Goal: Task Accomplishment & Management: Manage account settings

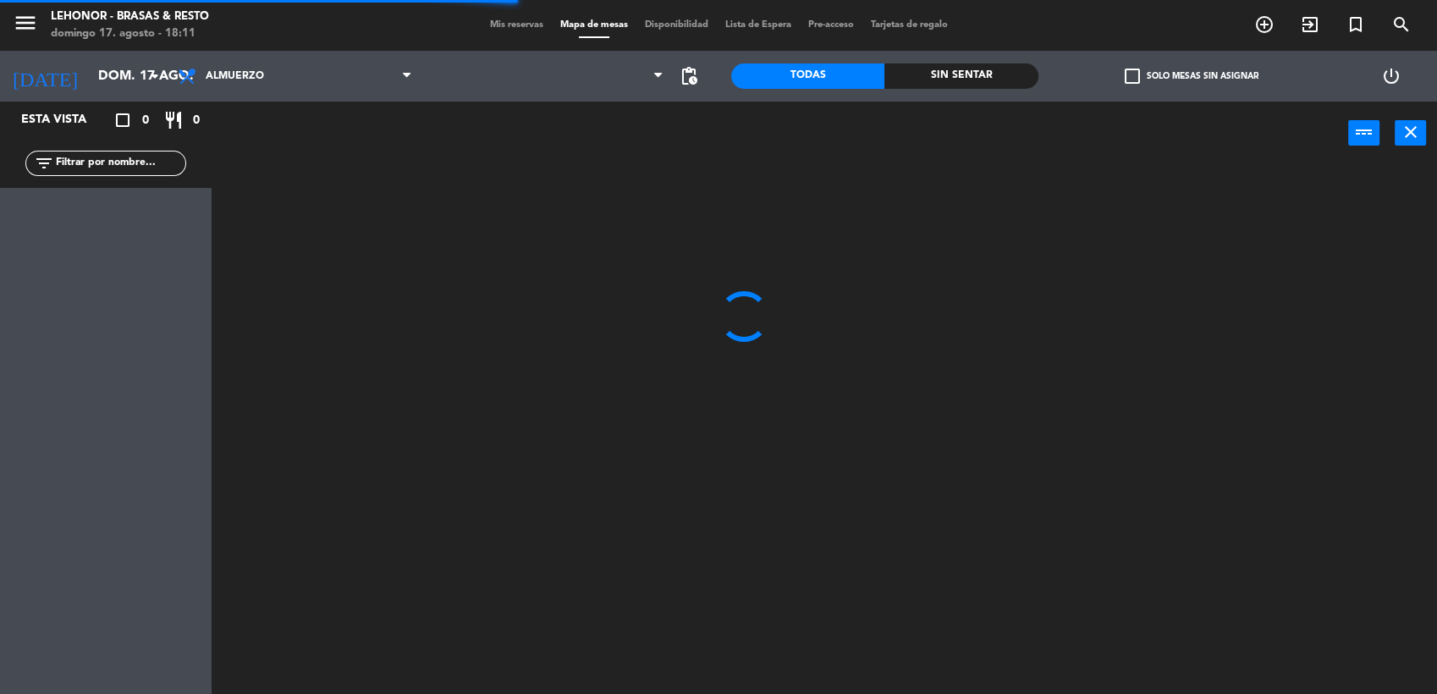
click at [327, 93] on span "Almuerzo" at bounding box center [294, 76] width 251 height 37
click at [305, 149] on ng-component "menu [PERSON_NAME] - Brasas & Resto [DATE] 17. agosto - 18:11 Mis reservas Mapa…" at bounding box center [718, 348] width 1437 height 696
click at [159, 81] on icon "arrow_drop_down" at bounding box center [155, 76] width 20 height 20
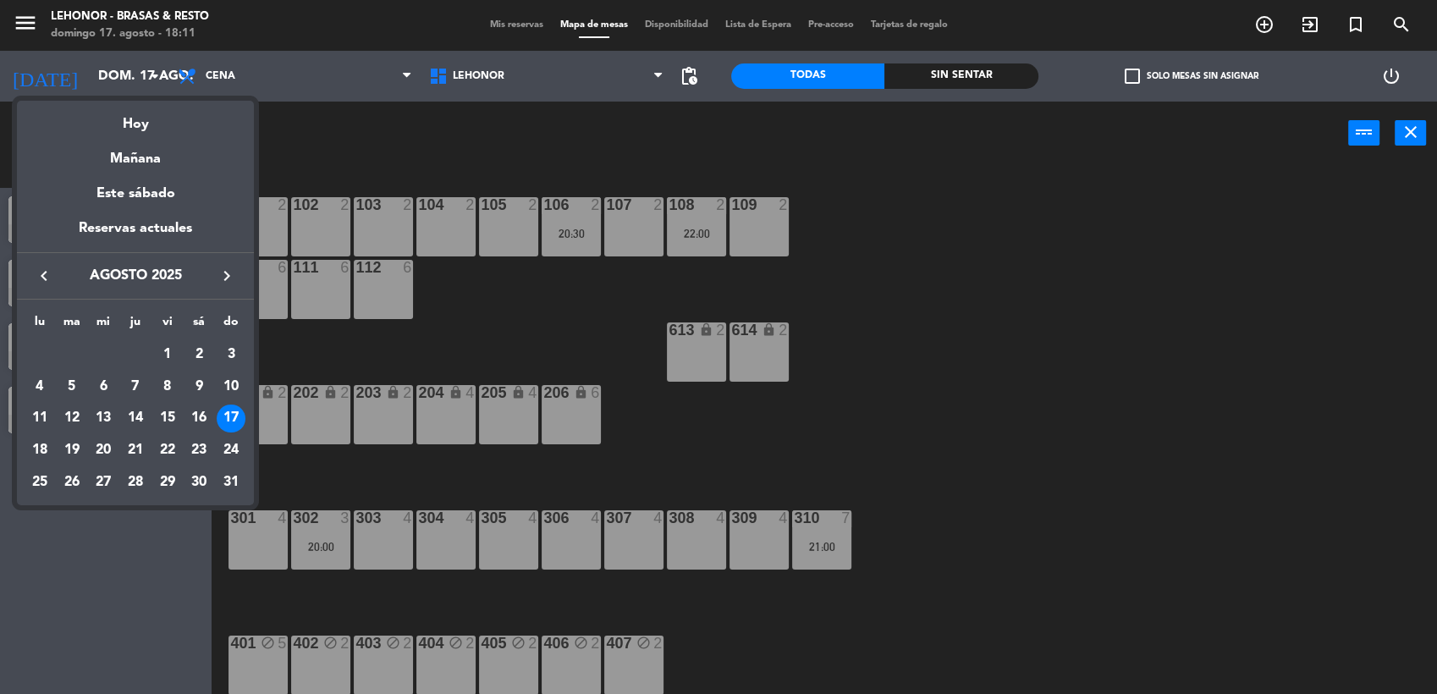
click at [537, 353] on div at bounding box center [718, 347] width 1437 height 694
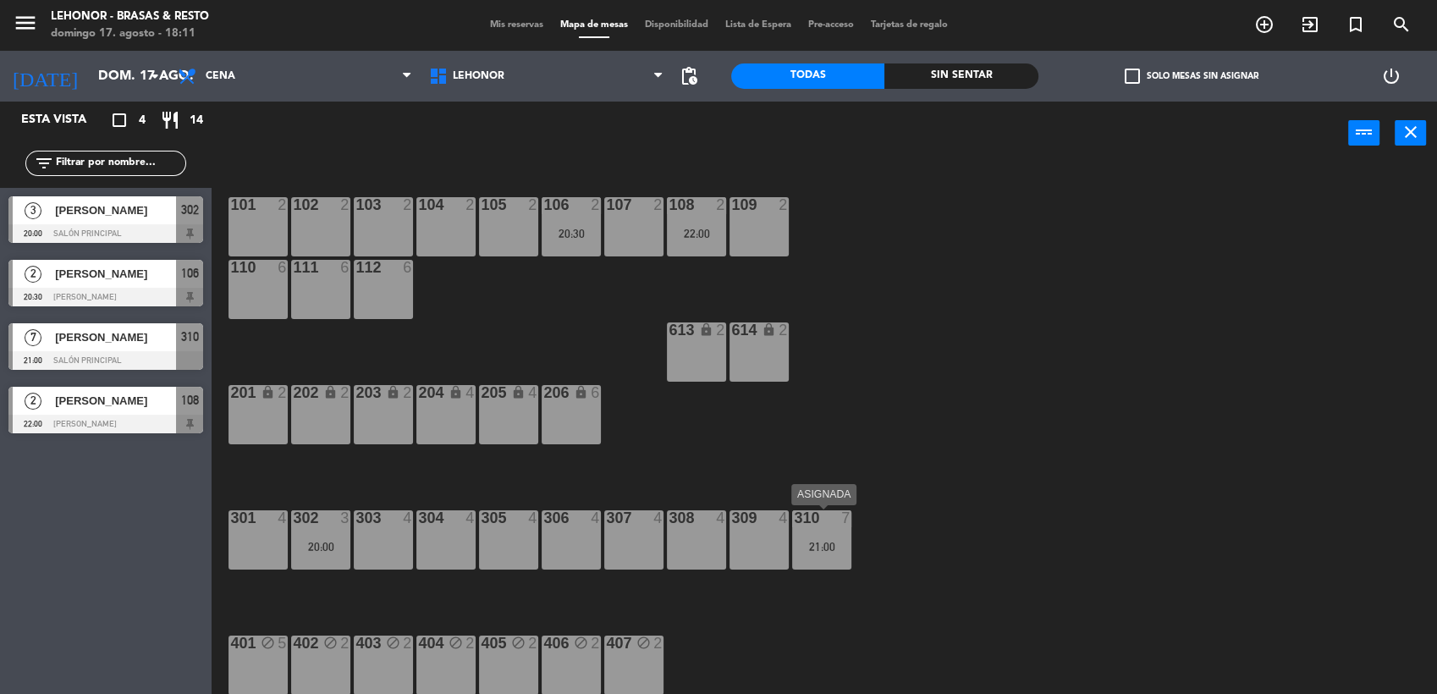
click at [827, 555] on div "310 7 21:00" at bounding box center [821, 539] width 59 height 59
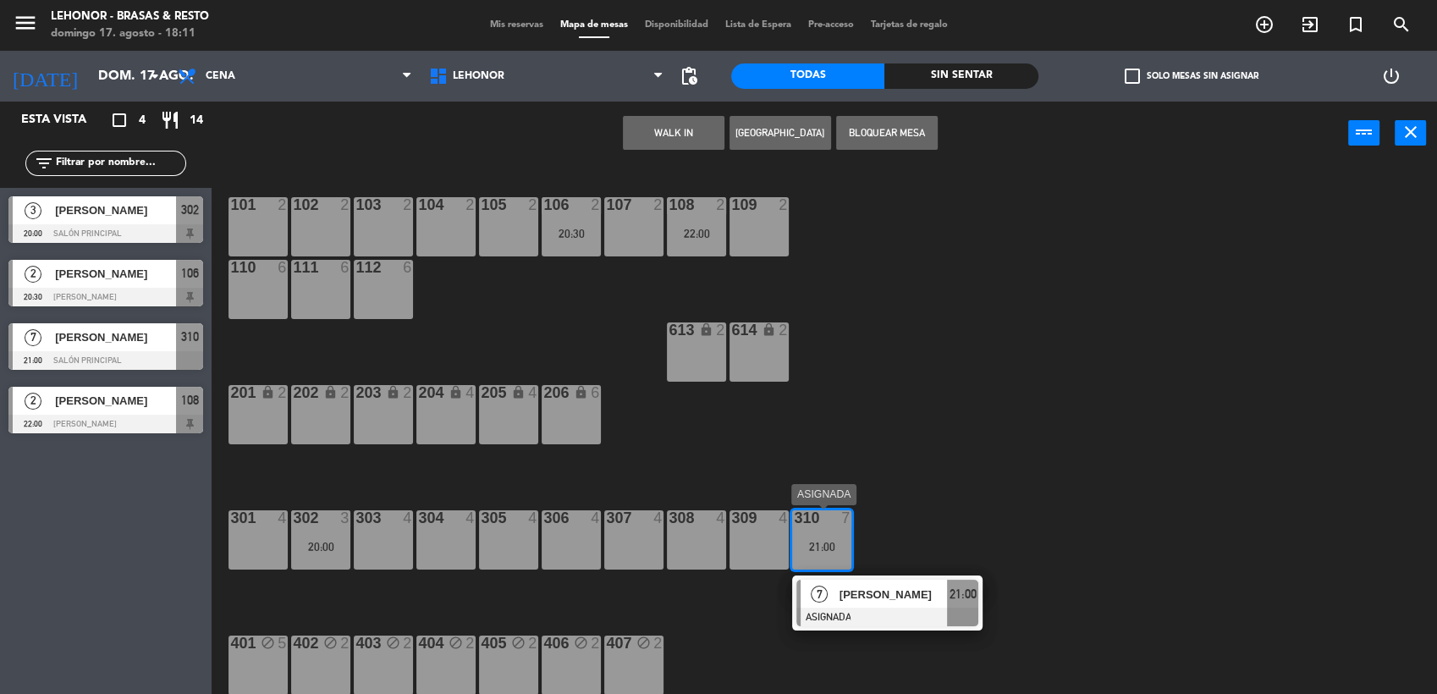
click at [894, 606] on div "[PERSON_NAME]" at bounding box center [893, 595] width 110 height 28
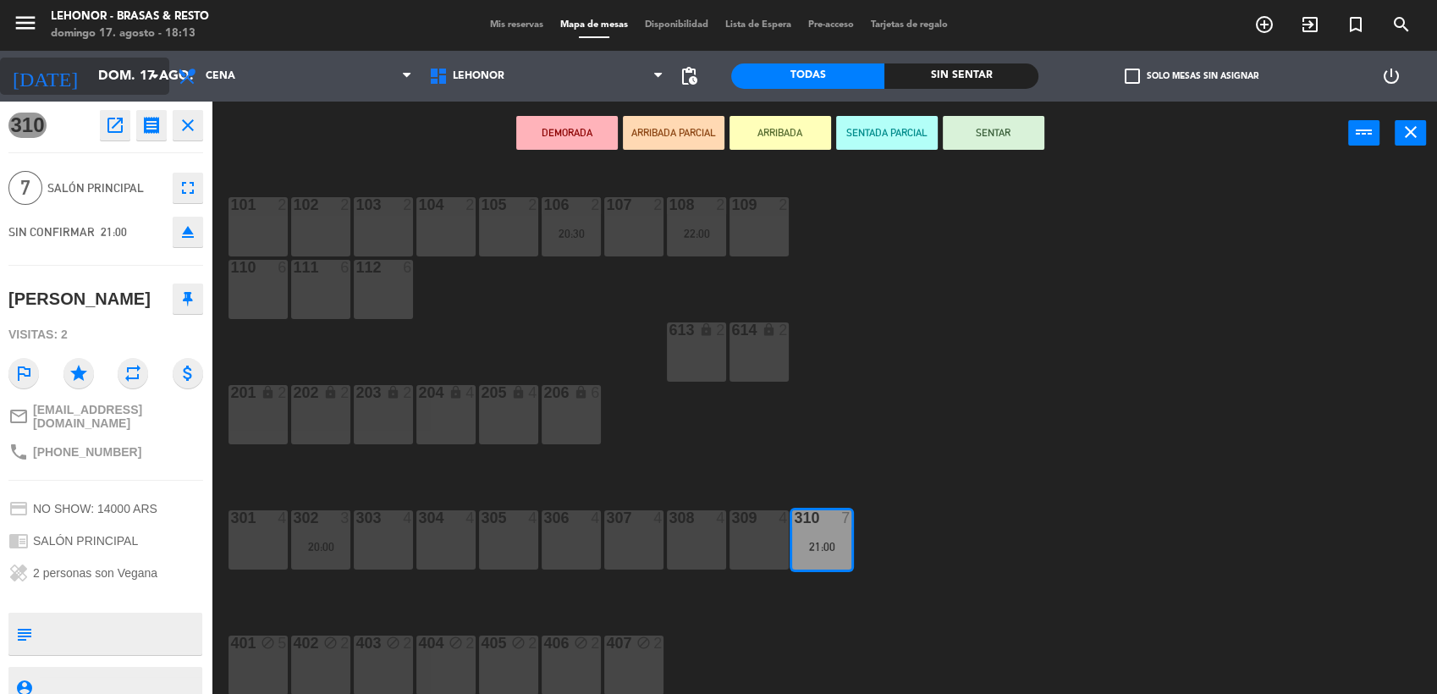
click at [149, 83] on icon "arrow_drop_down" at bounding box center [155, 76] width 20 height 20
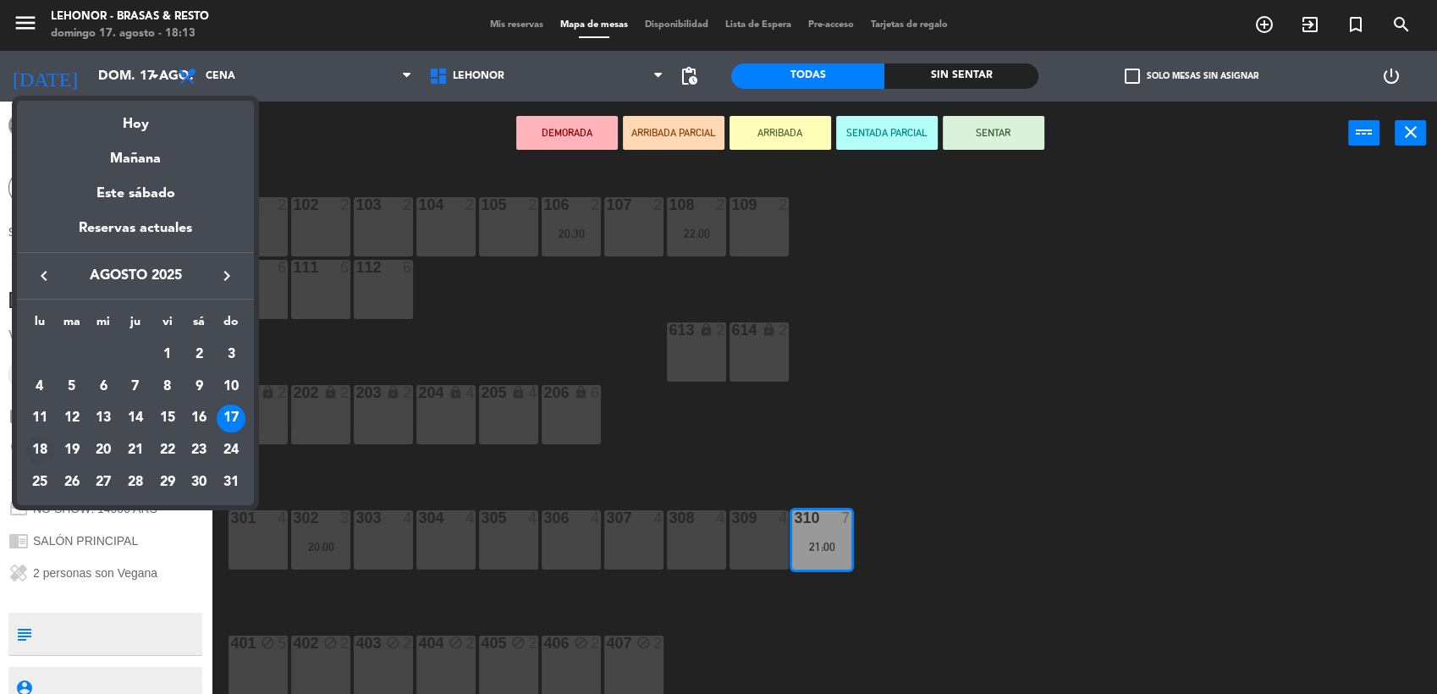
click at [43, 455] on div "18" at bounding box center [39, 450] width 29 height 29
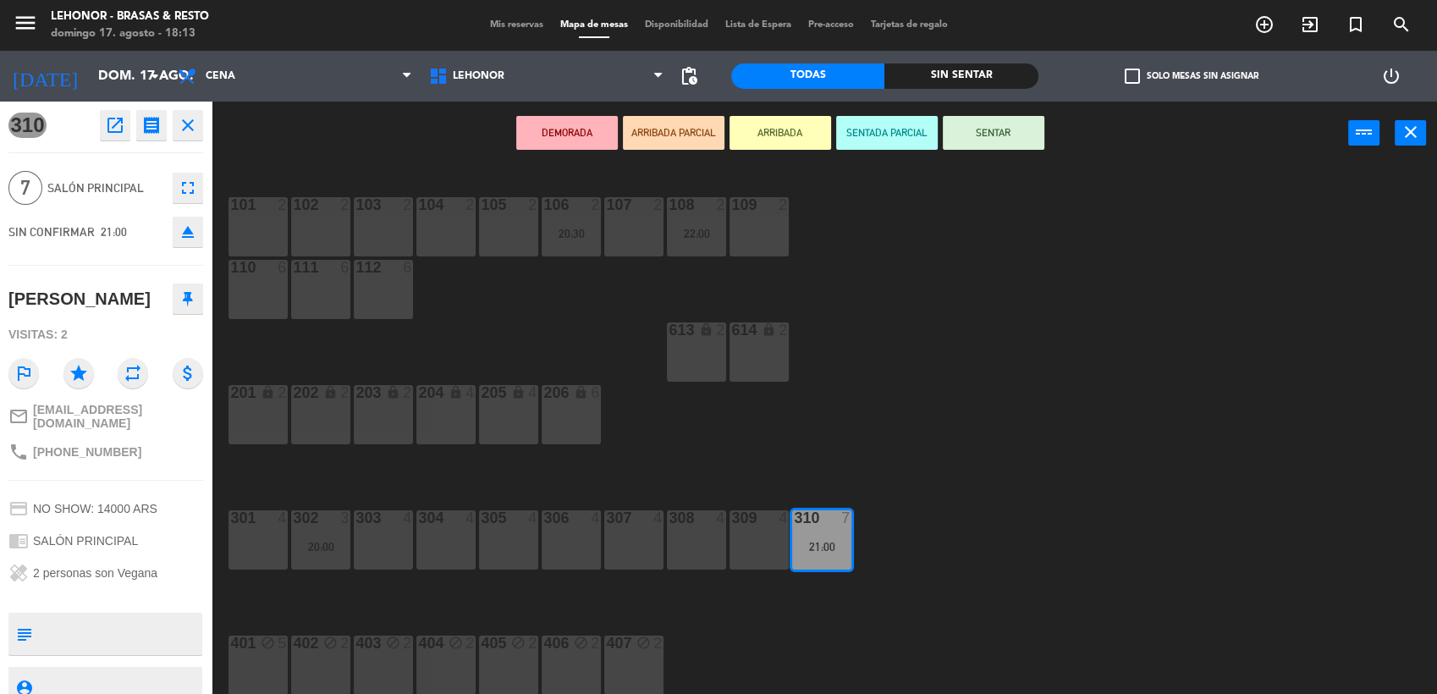
type input "lun. 18 ago."
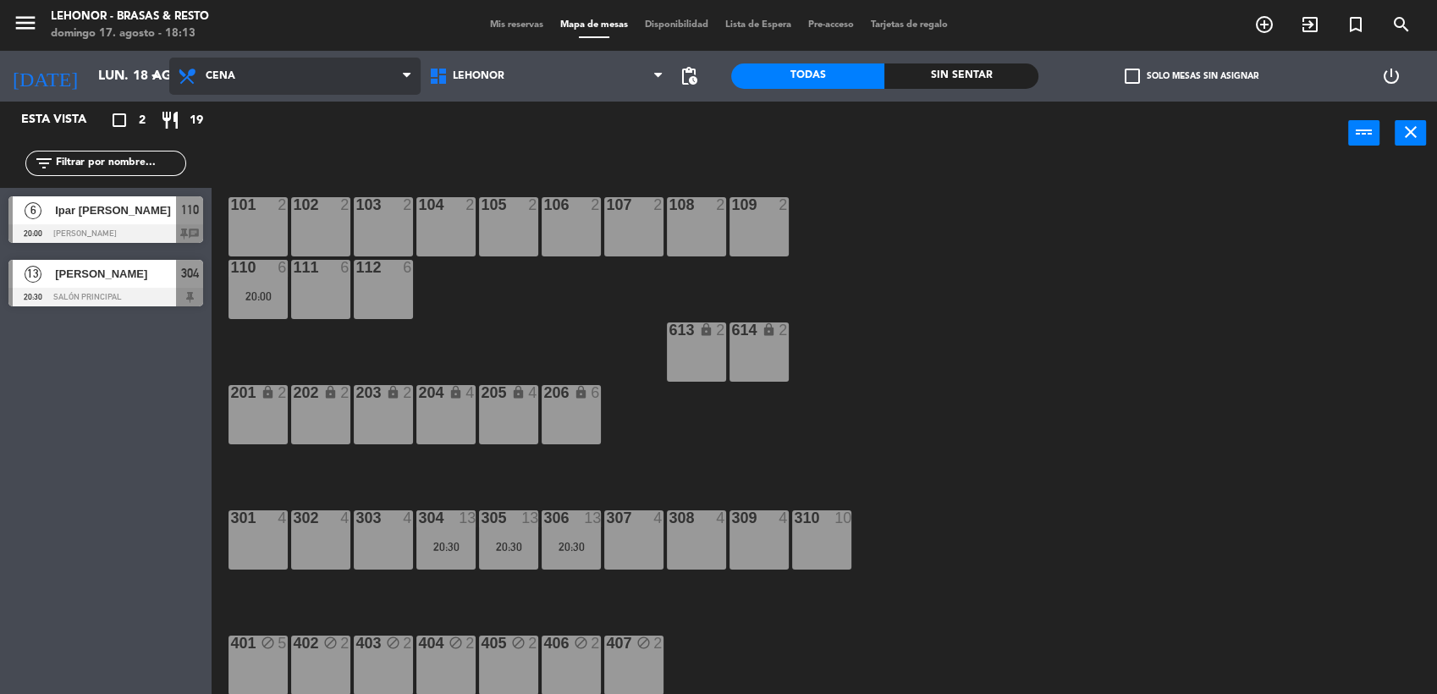
click at [392, 91] on span "Cena" at bounding box center [294, 76] width 251 height 37
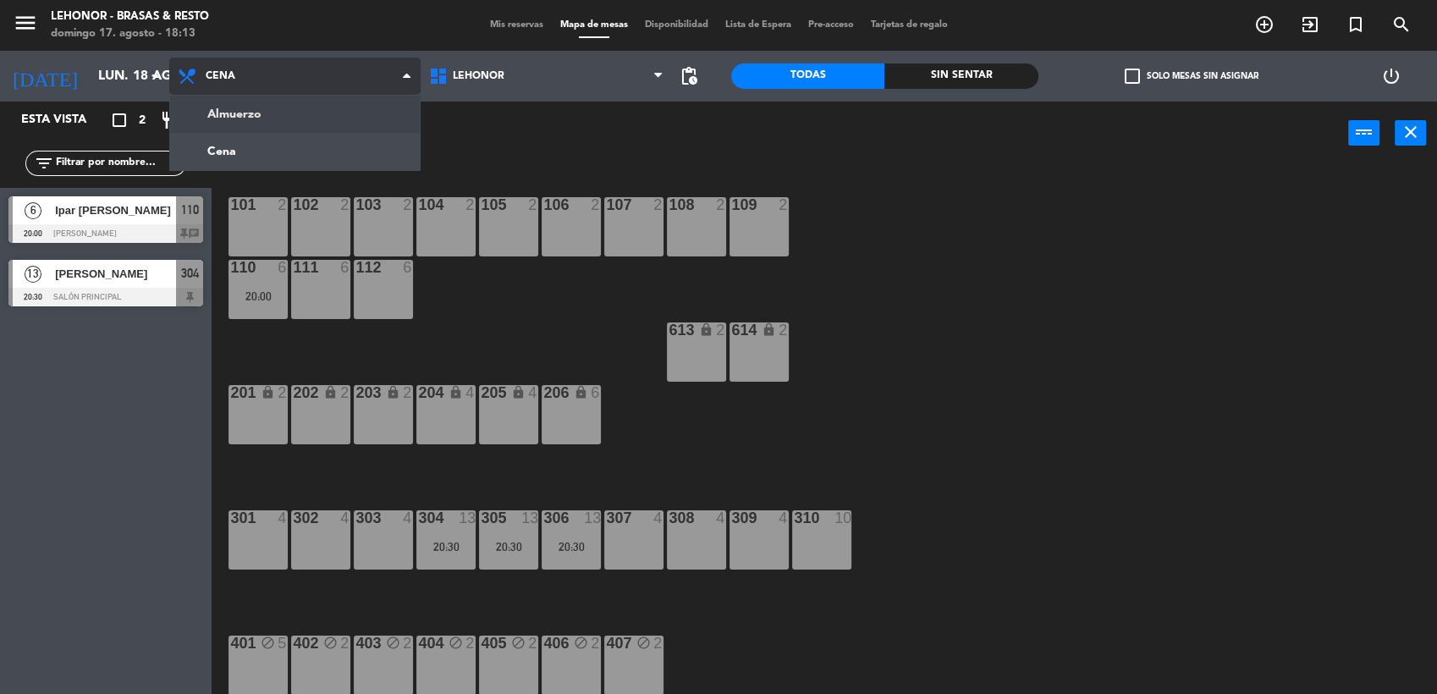
click at [318, 114] on ng-component "menu [PERSON_NAME] - Brasas & Resto [DATE] 17. agosto - 18:13 Mis reservas Mapa…" at bounding box center [718, 348] width 1437 height 696
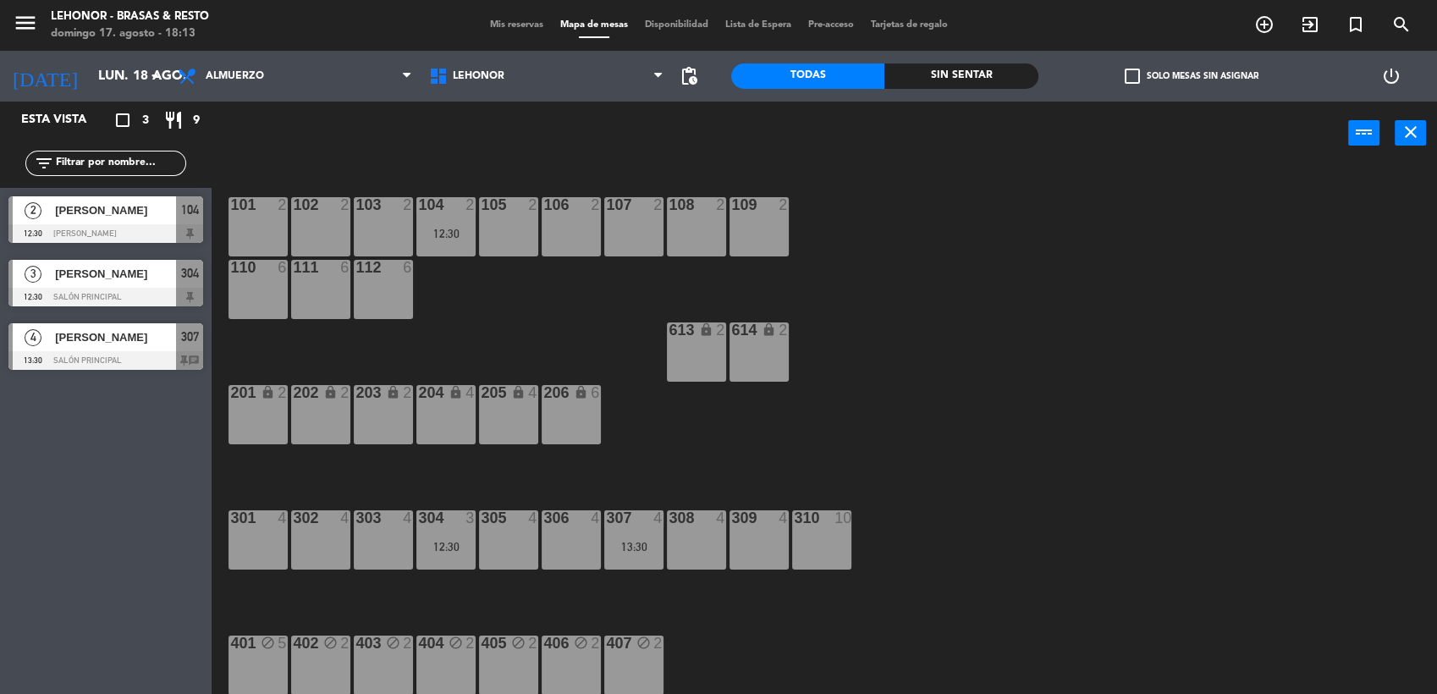
click at [113, 234] on div at bounding box center [105, 233] width 195 height 19
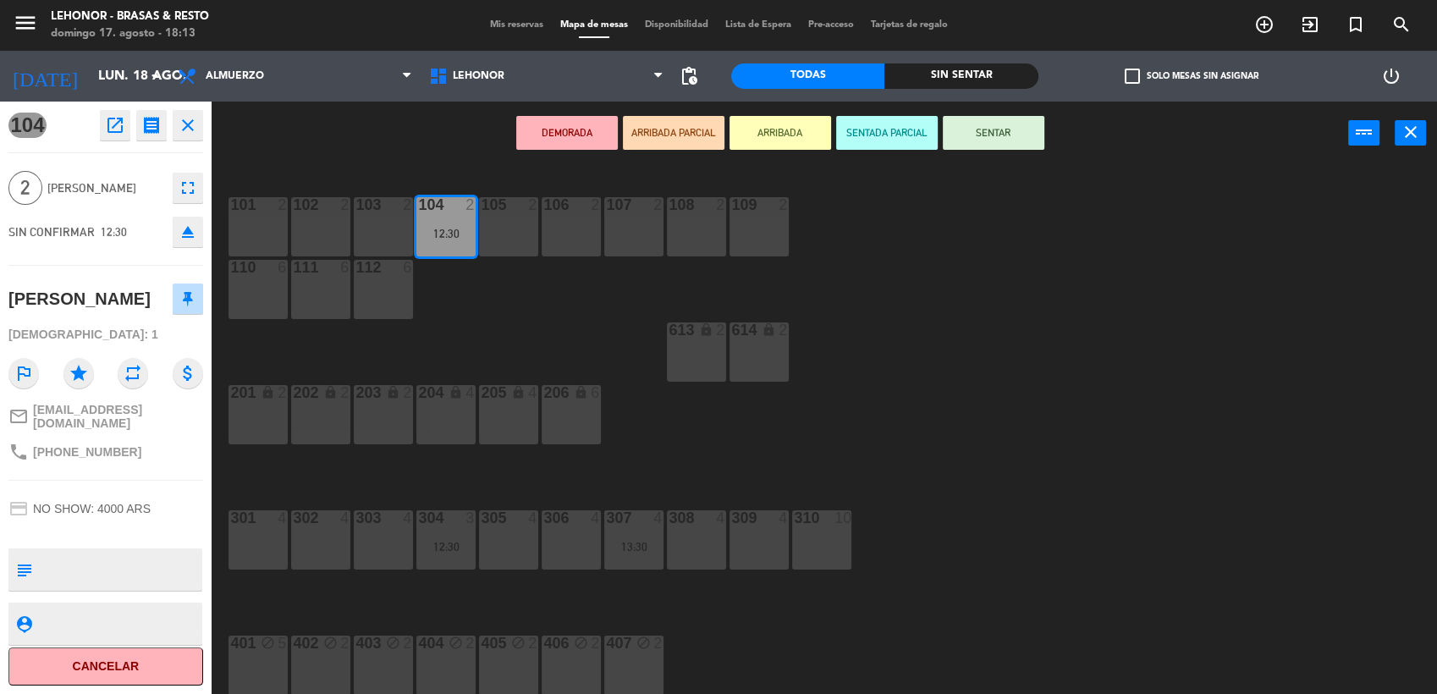
click at [110, 135] on button "open_in_new" at bounding box center [115, 125] width 30 height 30
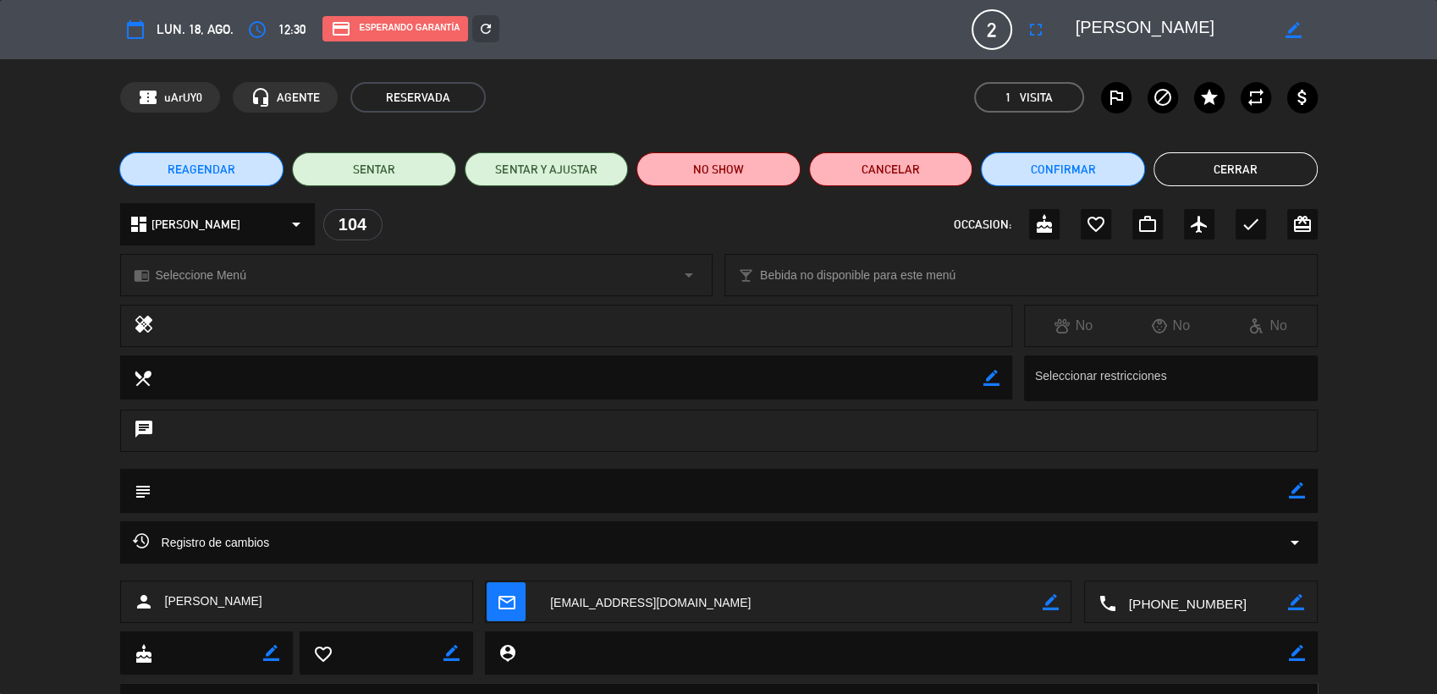
click at [209, 168] on span "REAGENDAR" at bounding box center [202, 170] width 68 height 18
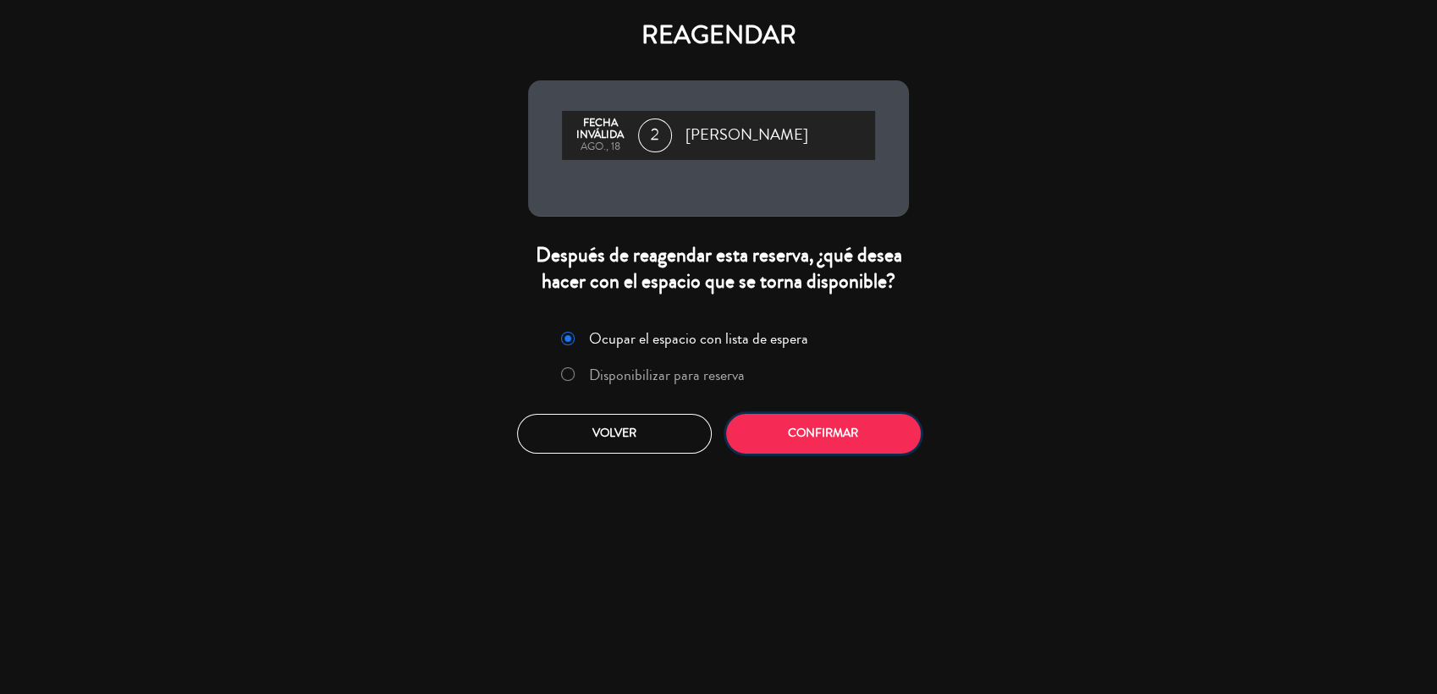
click at [781, 434] on button "Confirmar" at bounding box center [823, 434] width 195 height 40
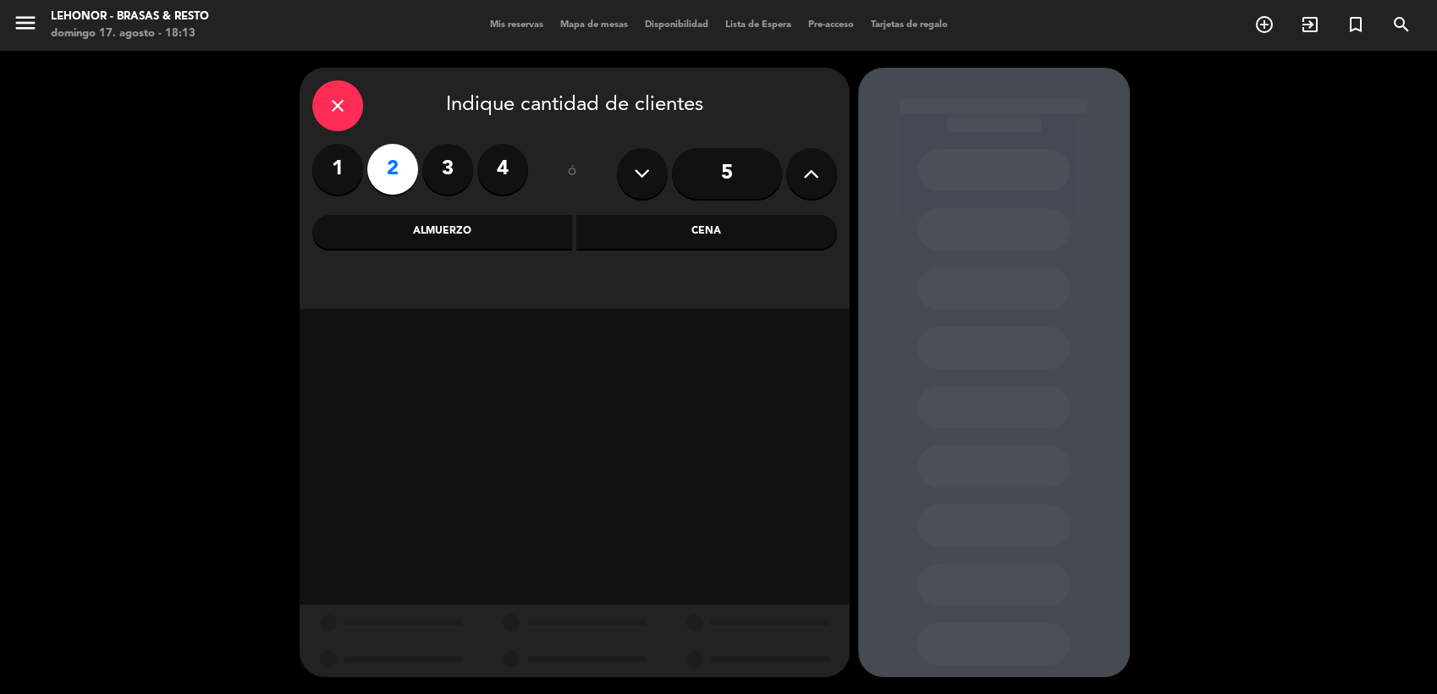
click at [451, 211] on div "close Indique cantidad de clientes 1 2 3 4 ó 5 Almuerzo Cena" at bounding box center [575, 188] width 550 height 241
click at [447, 226] on div "Almuerzo" at bounding box center [442, 232] width 261 height 34
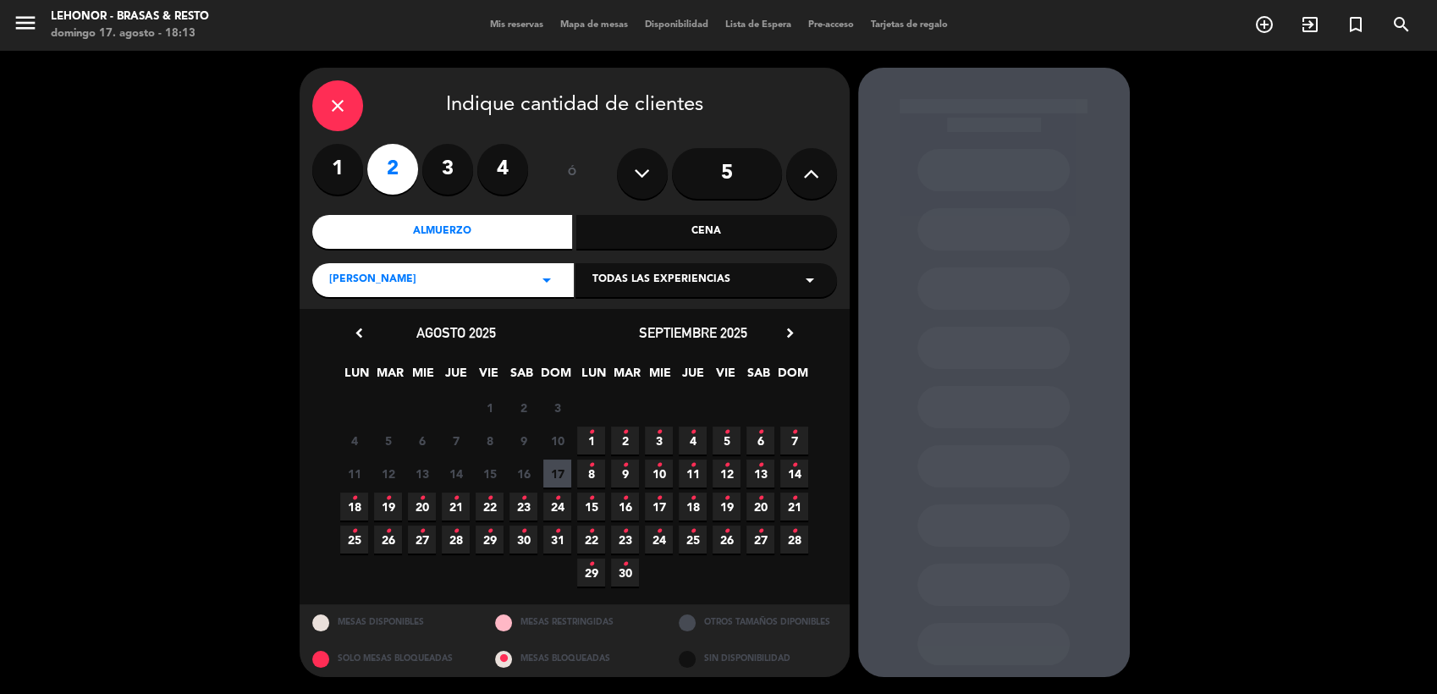
click at [357, 537] on span "25 •" at bounding box center [354, 540] width 28 height 28
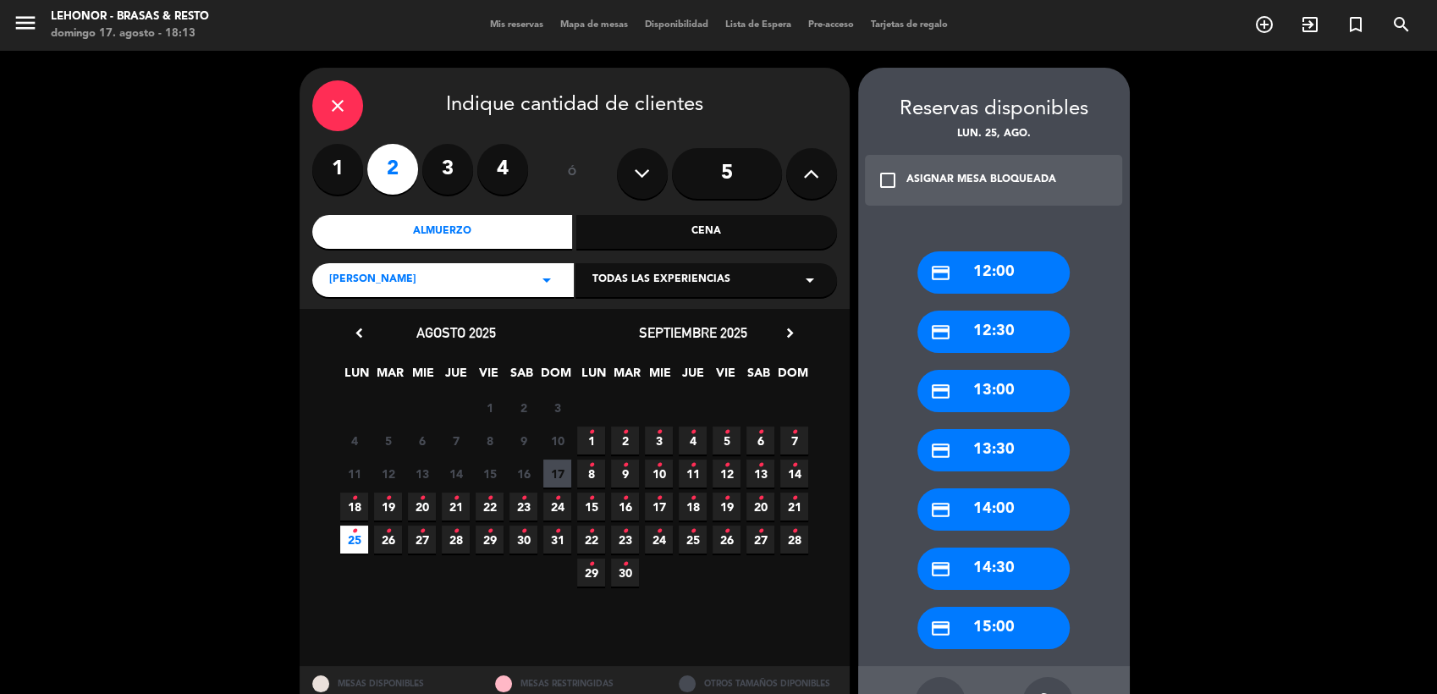
click at [995, 334] on div "credit_card 12:30" at bounding box center [993, 332] width 152 height 42
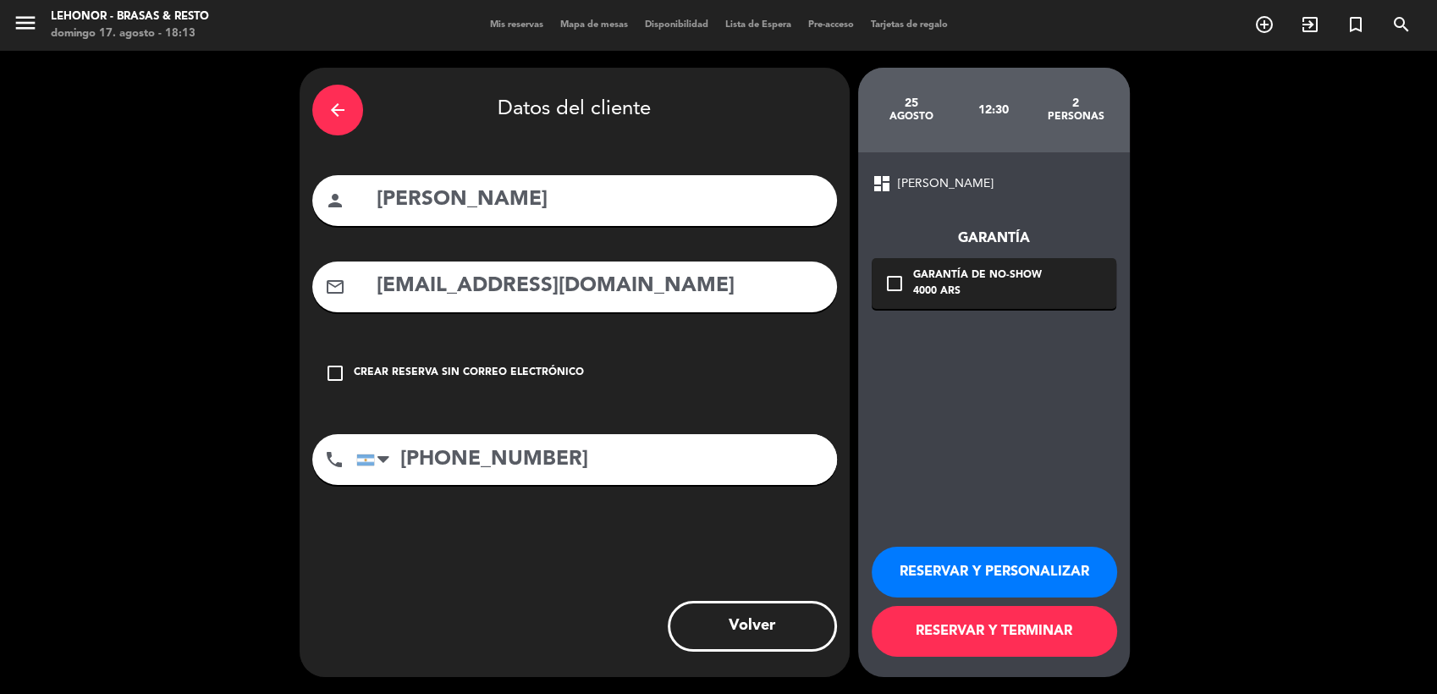
click at [892, 281] on icon "check_box_outline_blank" at bounding box center [894, 283] width 20 height 20
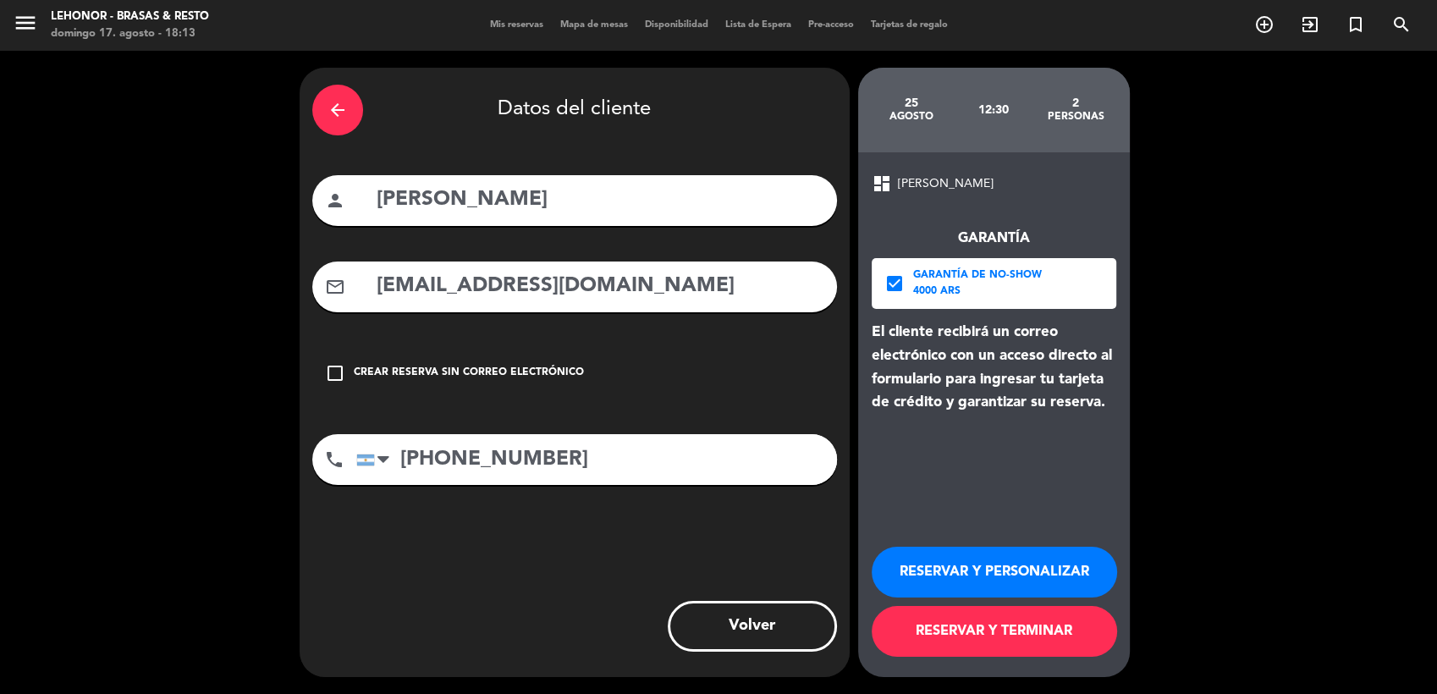
click at [977, 634] on button "RESERVAR Y TERMINAR" at bounding box center [994, 631] width 245 height 51
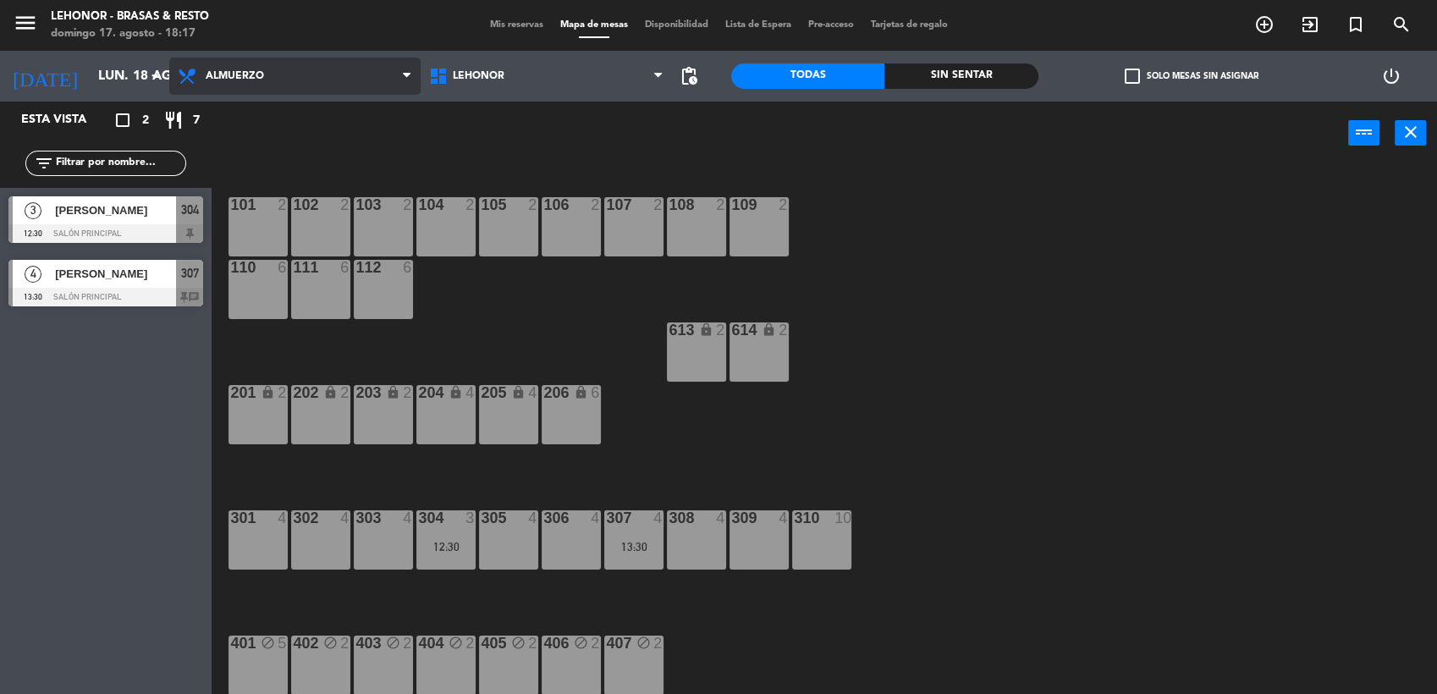
click at [357, 88] on span "Almuerzo" at bounding box center [294, 76] width 251 height 37
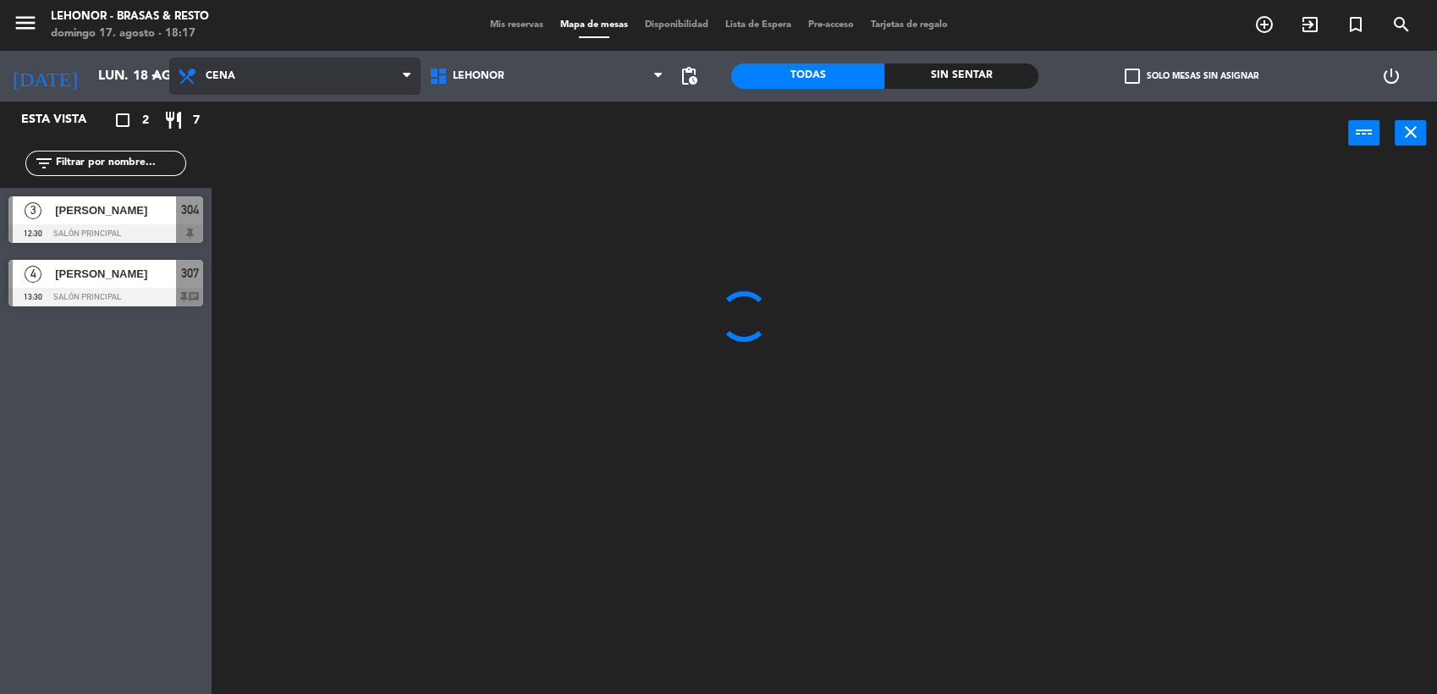
click at [299, 146] on ng-component "menu [PERSON_NAME] - Brasas & Resto [DATE] 17. agosto - 18:17 Mis reservas Mapa…" at bounding box center [718, 348] width 1437 height 696
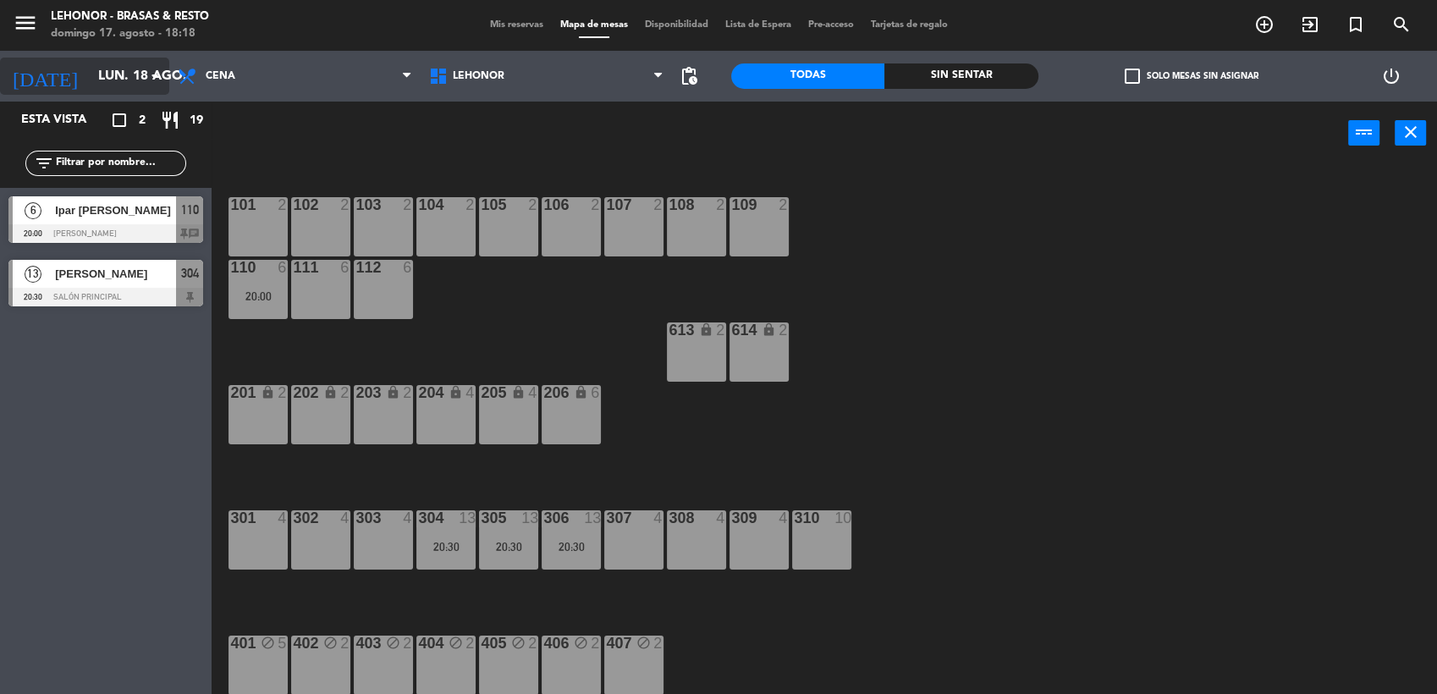
click at [122, 86] on input "lun. 18 ago." at bounding box center [179, 76] width 179 height 33
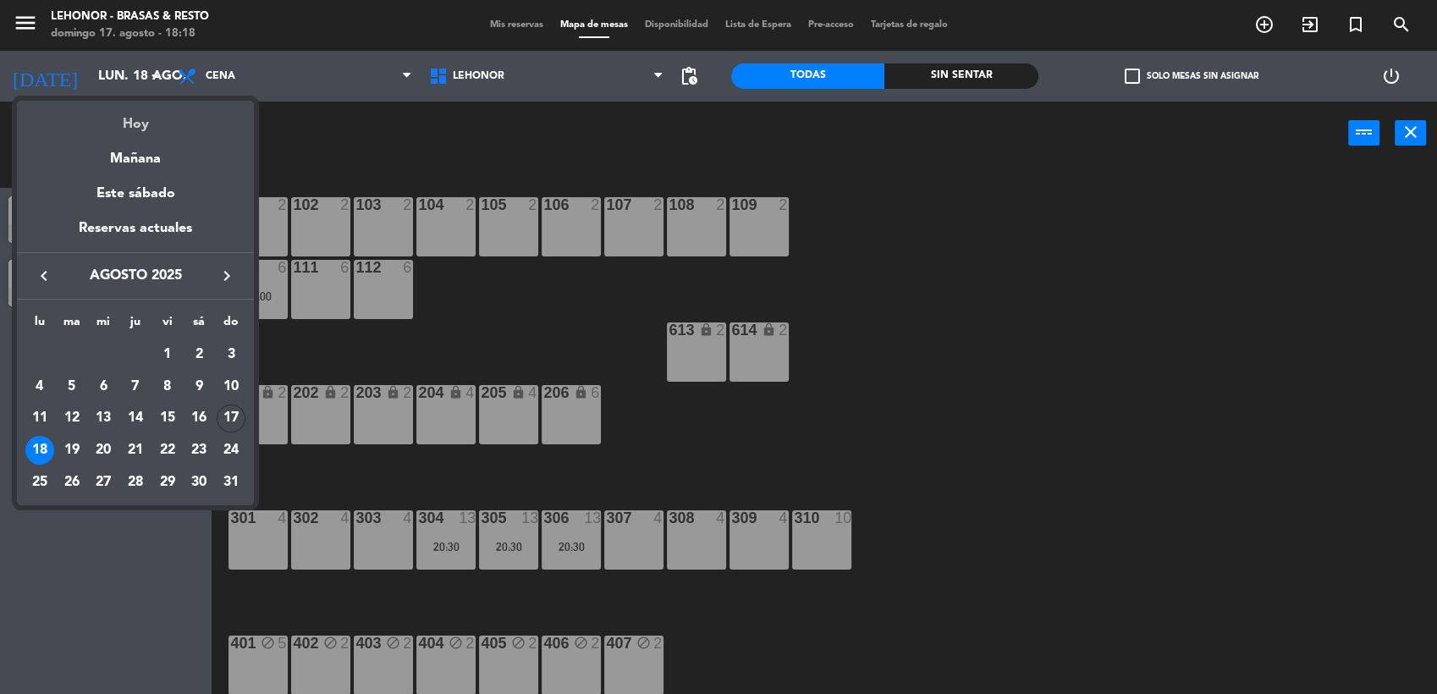
click at [129, 125] on div "Hoy" at bounding box center [135, 118] width 237 height 35
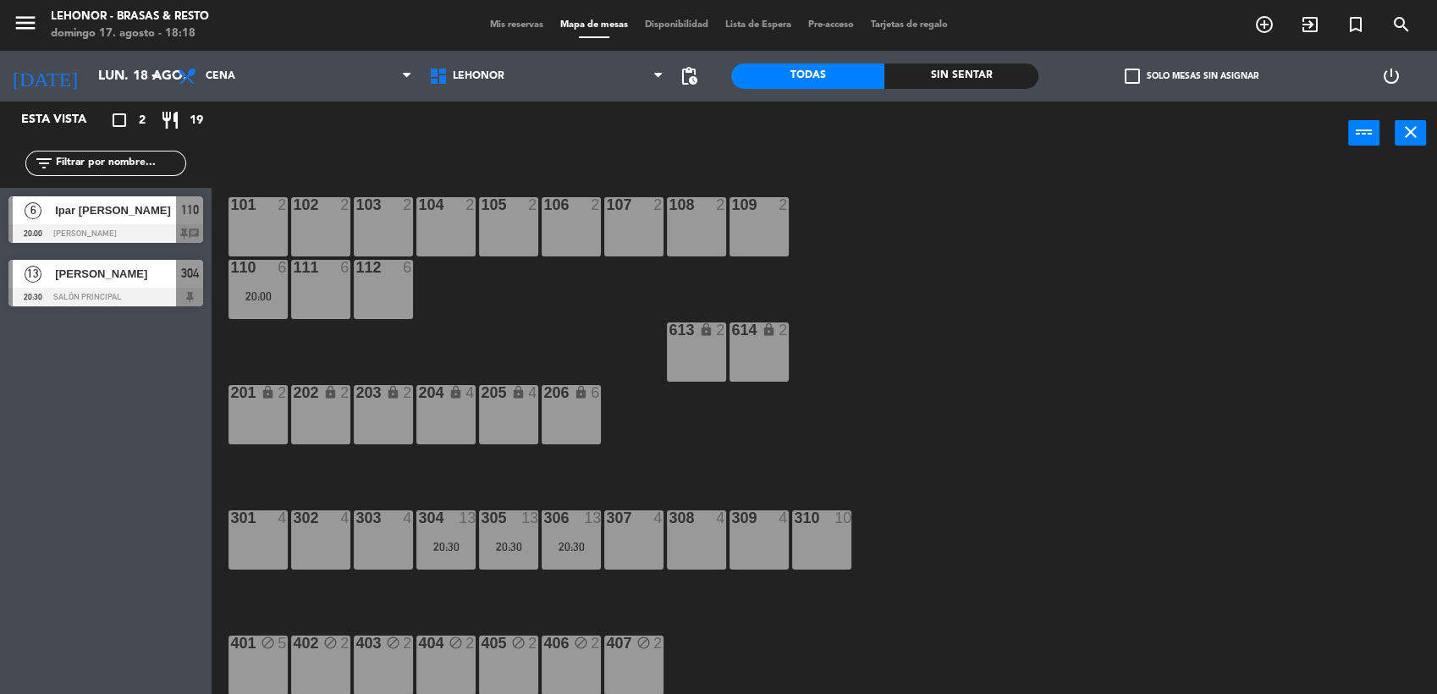
type input "dom. 17 ago."
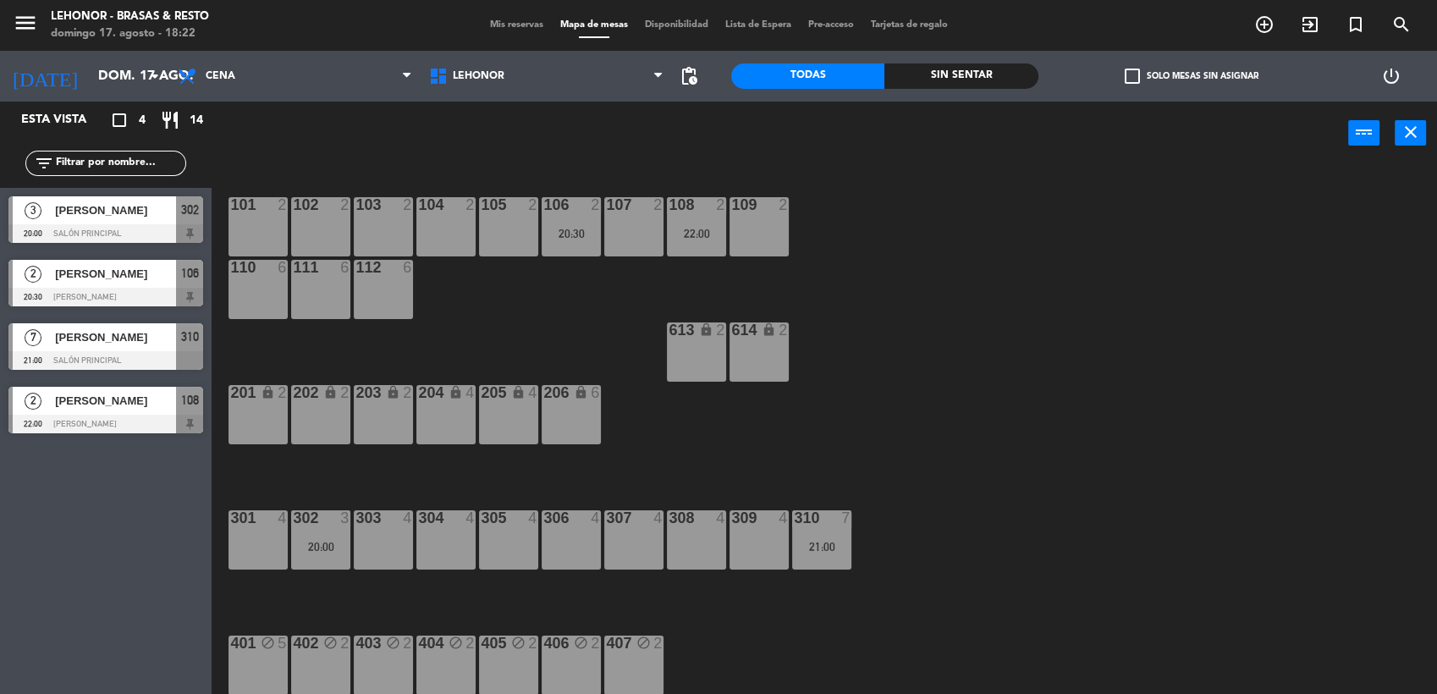
click at [107, 353] on div at bounding box center [105, 360] width 195 height 19
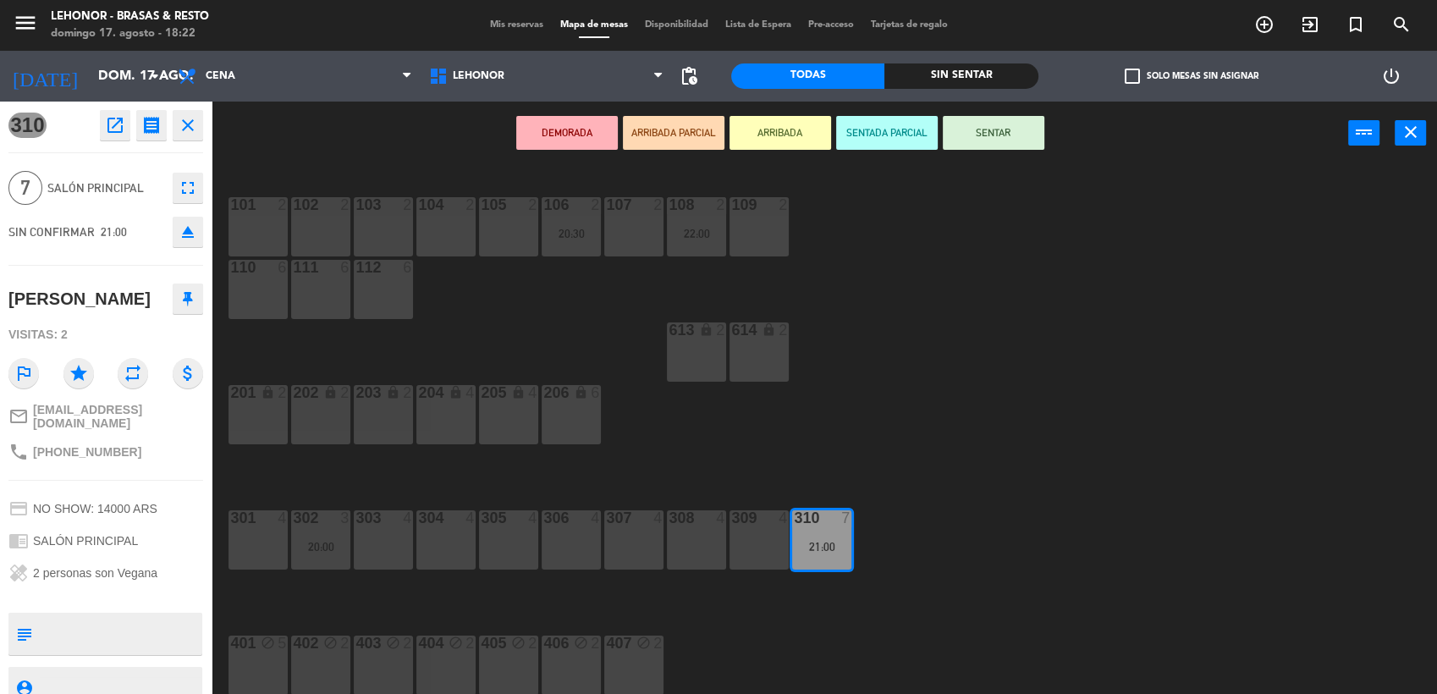
click at [121, 132] on icon "open_in_new" at bounding box center [115, 125] width 20 height 20
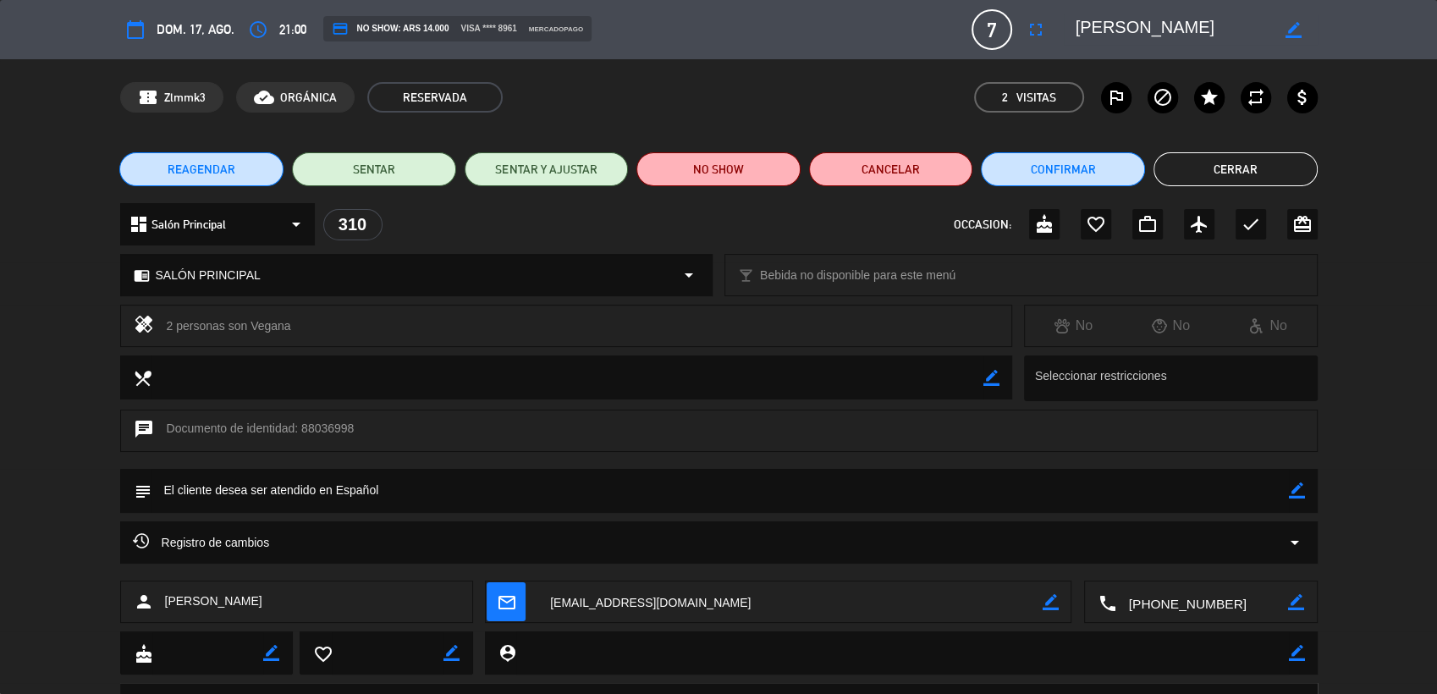
click at [1219, 177] on button "Cerrar" at bounding box center [1235, 169] width 164 height 34
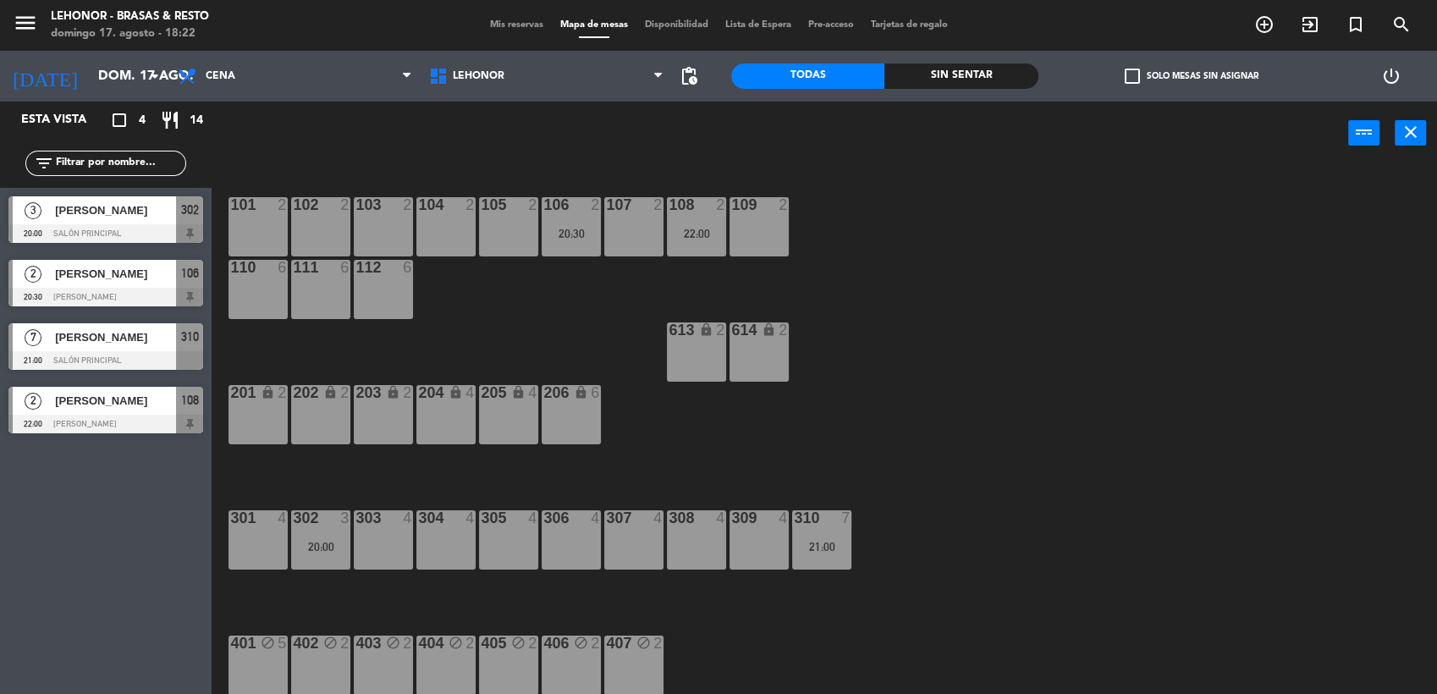
click at [91, 327] on div "[PERSON_NAME]" at bounding box center [114, 337] width 123 height 28
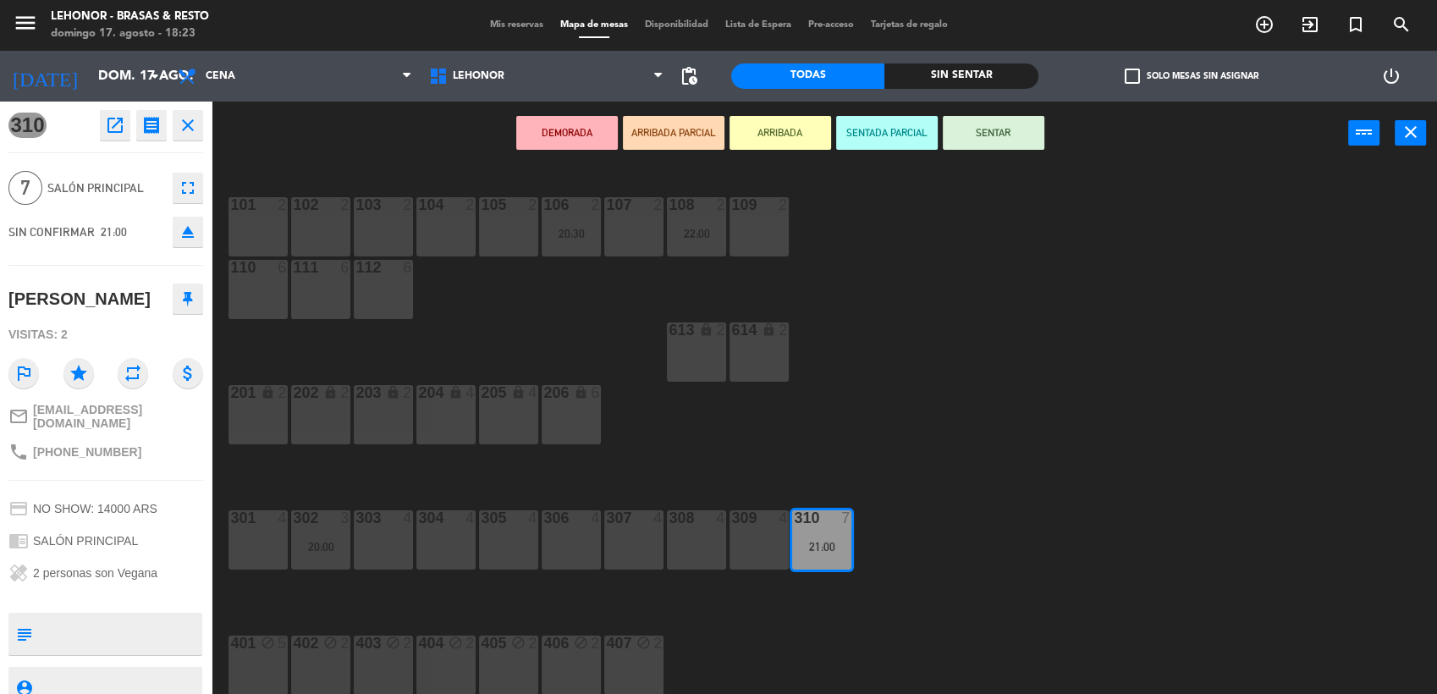
click at [112, 127] on icon "open_in_new" at bounding box center [115, 125] width 20 height 20
